Goal: Navigation & Orientation: Find specific page/section

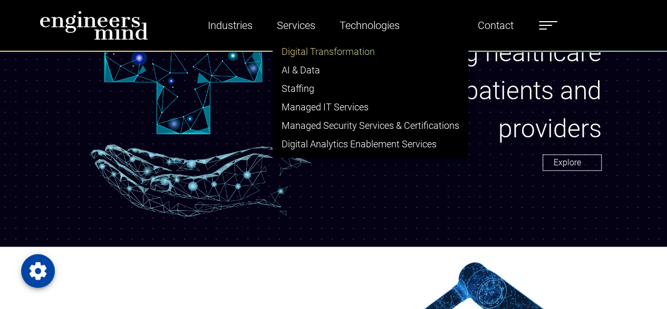
scroll to position [711, 0]
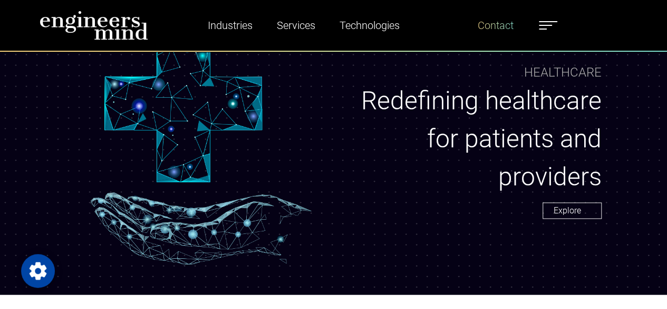
click at [504, 28] on link "Contact" at bounding box center [496, 25] width 44 height 24
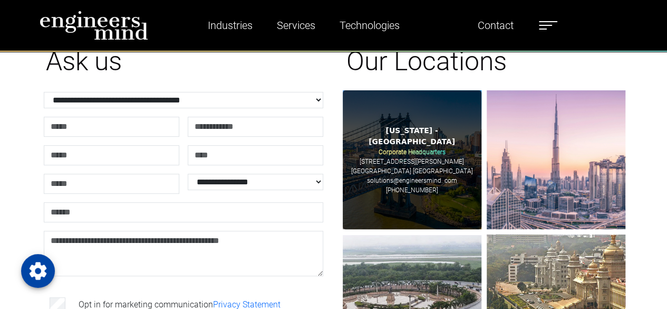
click at [430, 157] on p "[STREET_ADDRESS][PERSON_NAME]" at bounding box center [412, 161] width 104 height 9
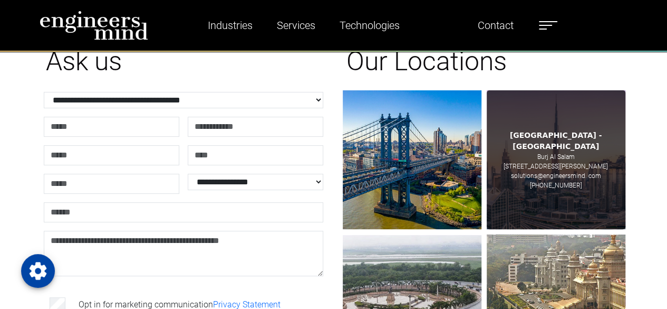
click at [535, 183] on p "[PHONE_NUMBER]" at bounding box center [556, 184] width 52 height 9
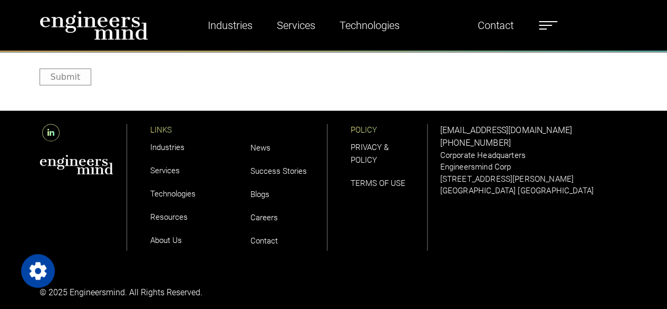
scroll to position [1262, 0]
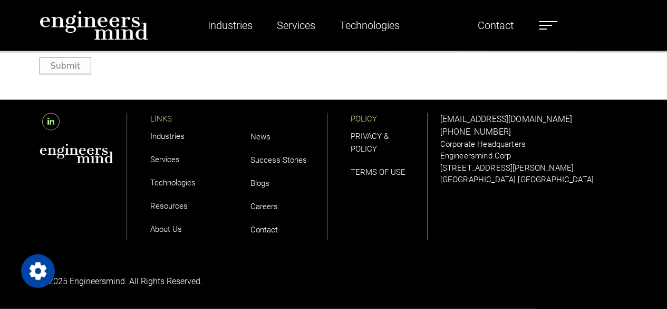
click at [367, 134] on link "PRIVACY & POLICY" at bounding box center [370, 142] width 38 height 22
click at [369, 165] on li "TERMS OF USE" at bounding box center [384, 171] width 66 height 23
click at [368, 170] on link "TERMS OF USE" at bounding box center [378, 171] width 55 height 9
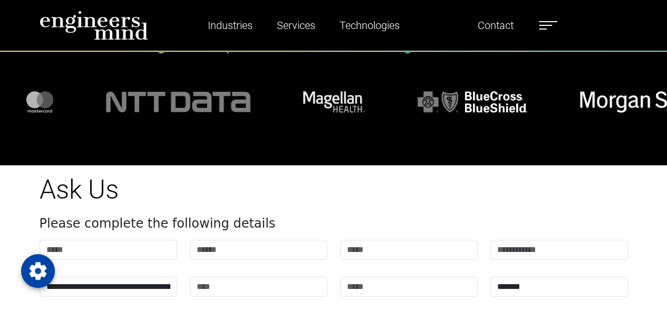
scroll to position [3824, 0]
